Goal: Task Accomplishment & Management: Complete application form

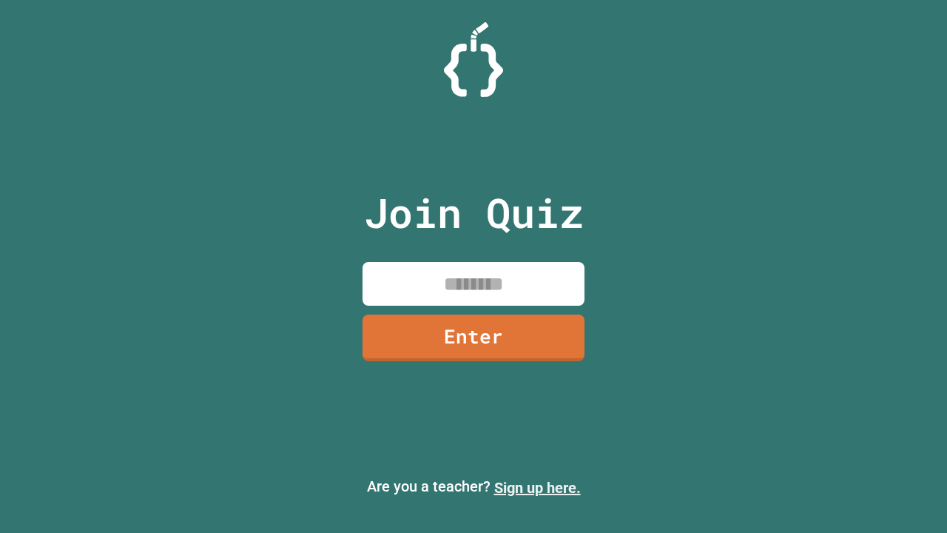
click at [537, 488] on link "Sign up here." at bounding box center [537, 488] width 87 height 18
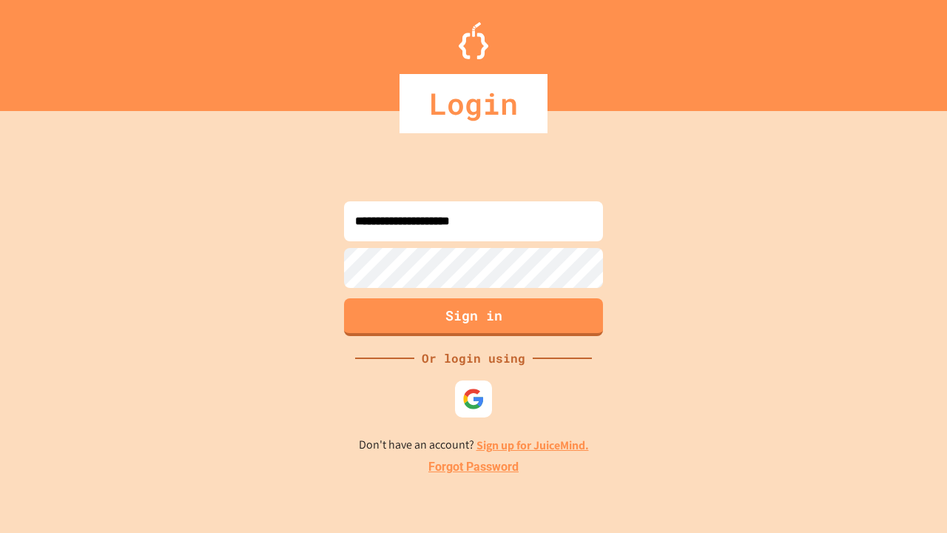
type input "**********"
